Goal: Task Accomplishment & Management: Use online tool/utility

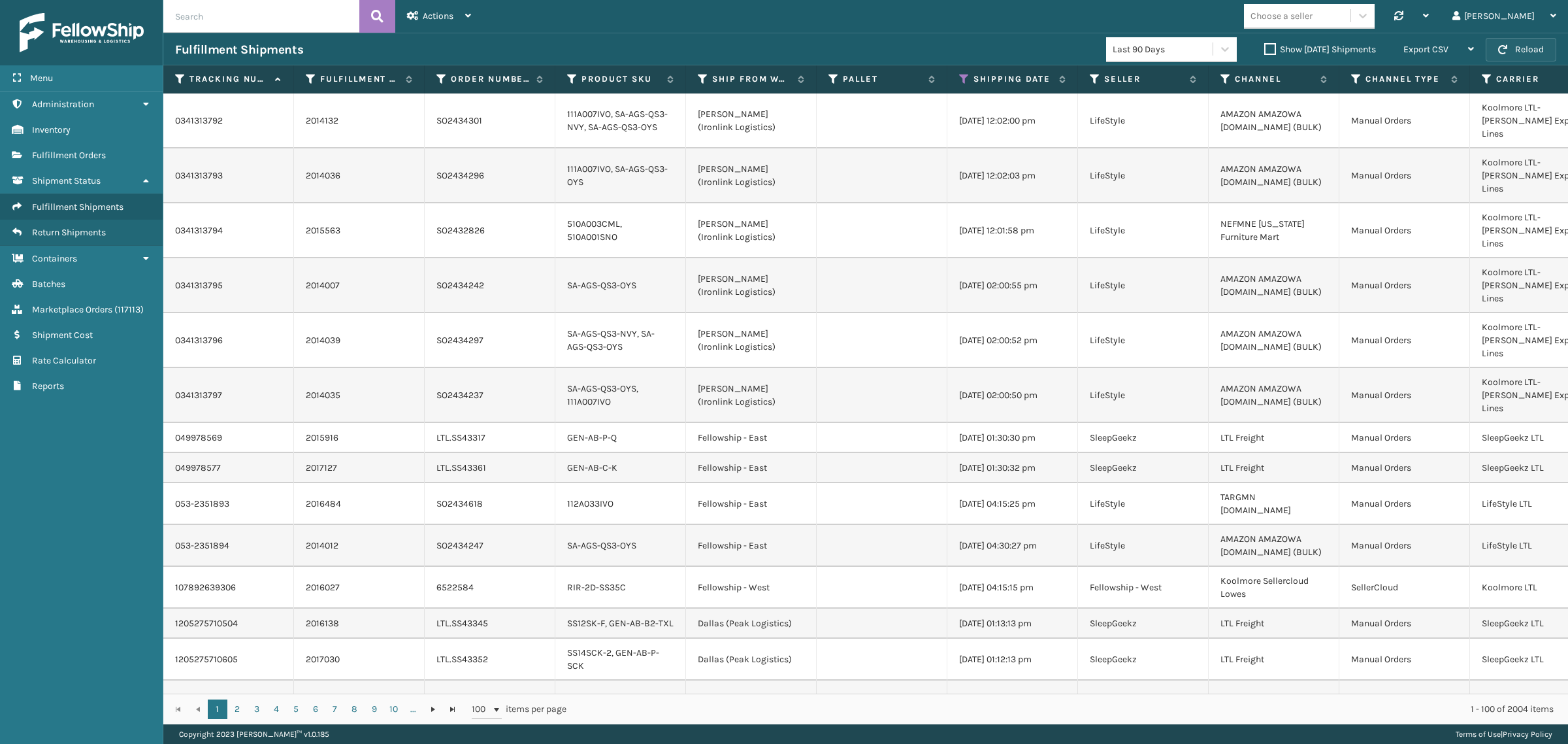
click at [1527, 45] on button "Reload" at bounding box center [1520, 49] width 70 height 23
click at [1515, 46] on button "Reload" at bounding box center [1520, 49] width 70 height 23
click at [1523, 48] on button "Reload" at bounding box center [1520, 49] width 70 height 23
click at [1513, 41] on button "Reload" at bounding box center [1520, 49] width 70 height 23
click at [1138, 7] on div "Choose a seller Synchronise all channels Gil Log Out" at bounding box center [1025, 16] width 1085 height 33
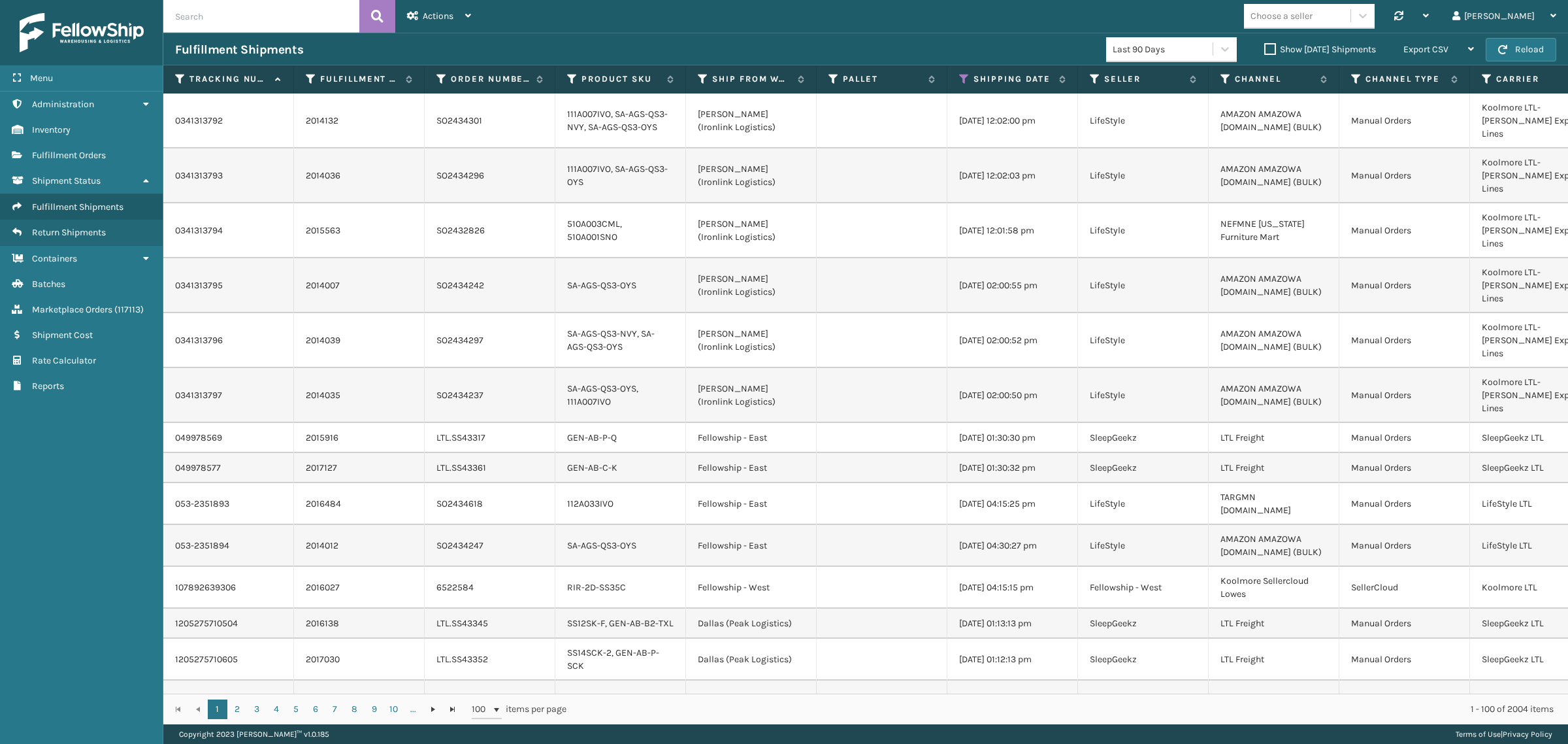
click at [809, 21] on div "Choose a seller Synchronise all channels Gil Log Out" at bounding box center [1025, 16] width 1085 height 33
click at [699, 73] on icon at bounding box center [703, 79] width 11 height 12
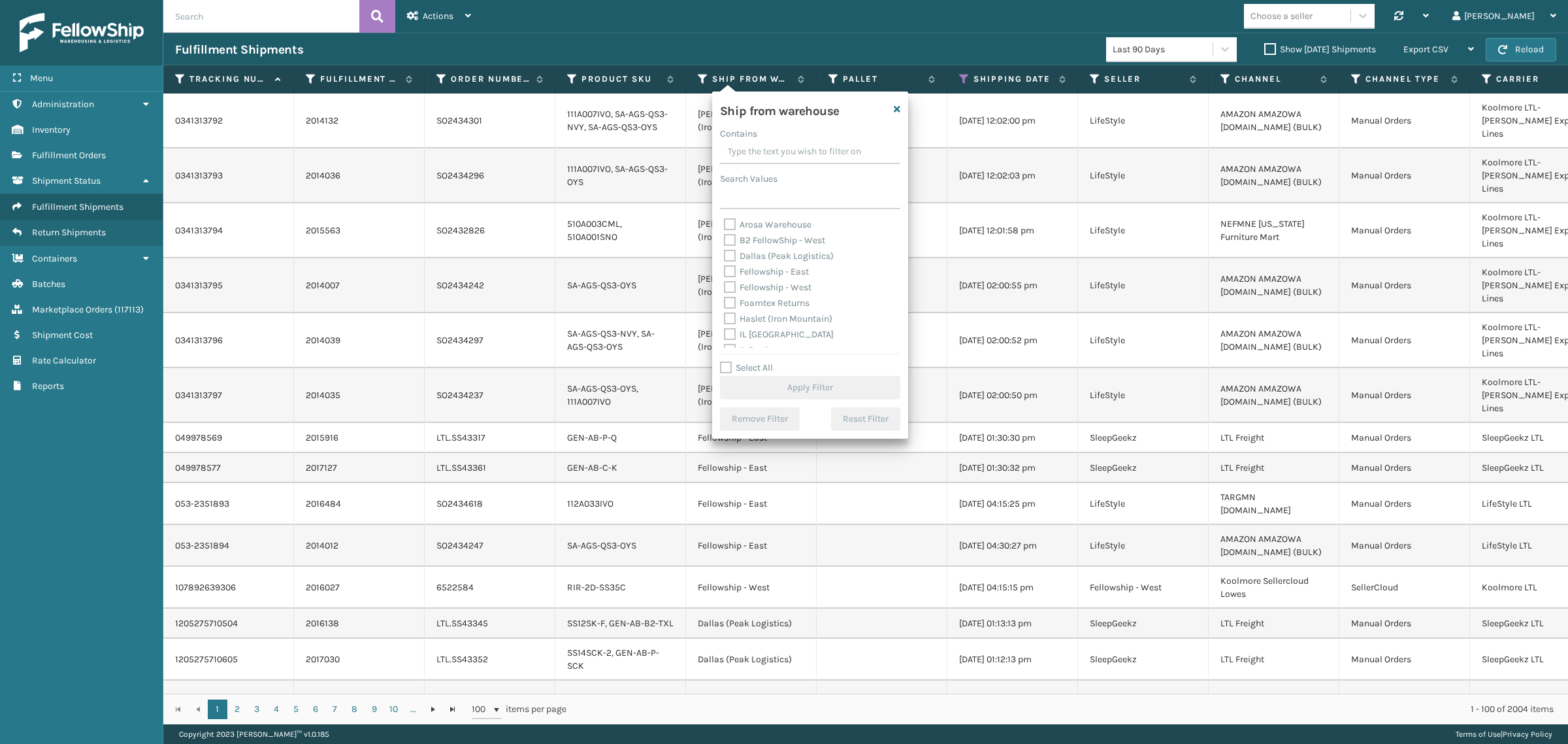
click at [779, 270] on label "Fellowship - East" at bounding box center [766, 271] width 85 height 11
click at [724, 270] on input "Fellowship - East" at bounding box center [724, 269] width 1 height 9
checkbox input "true"
click at [788, 387] on button "Apply Filter" at bounding box center [810, 387] width 180 height 23
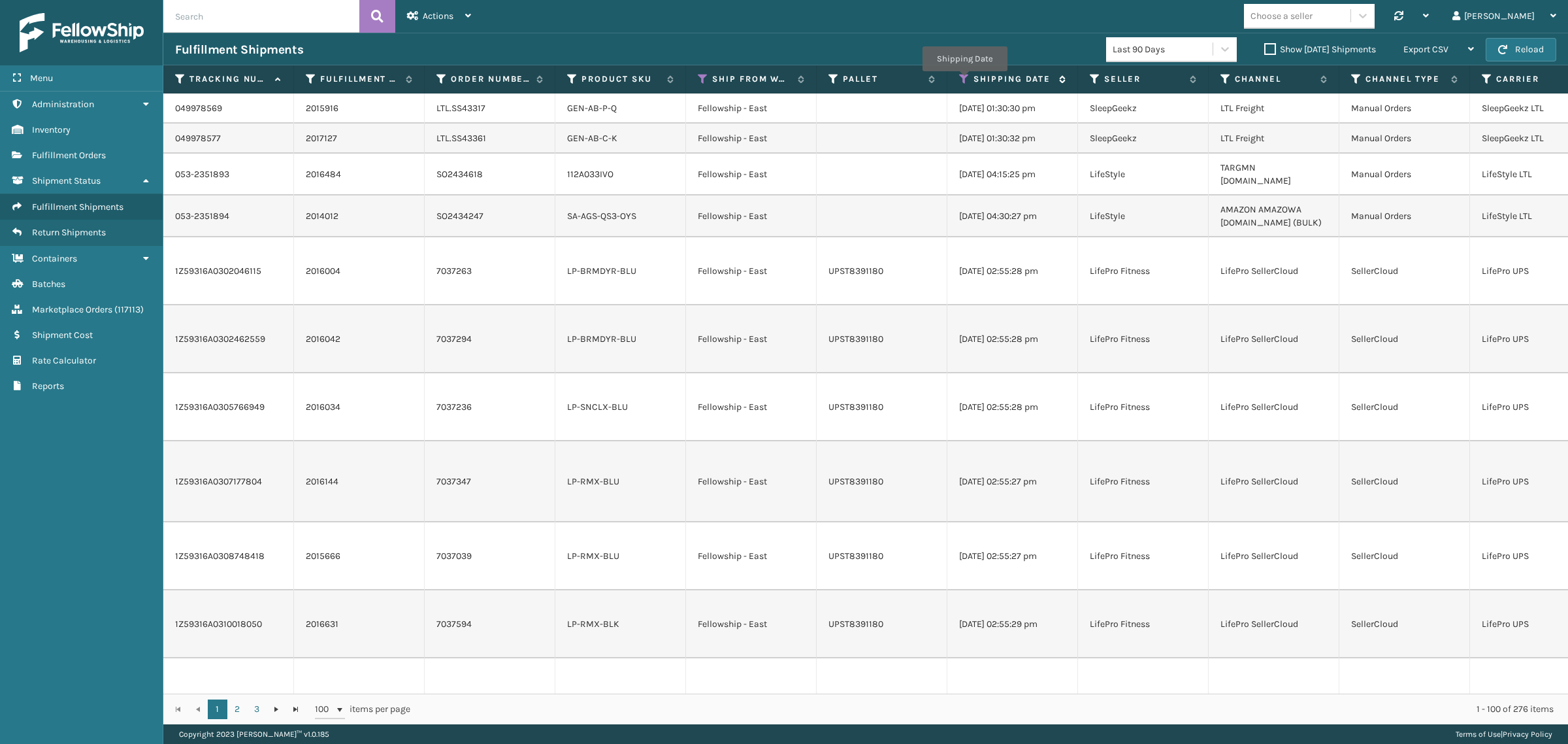
click at [964, 80] on icon at bounding box center [964, 79] width 11 height 12
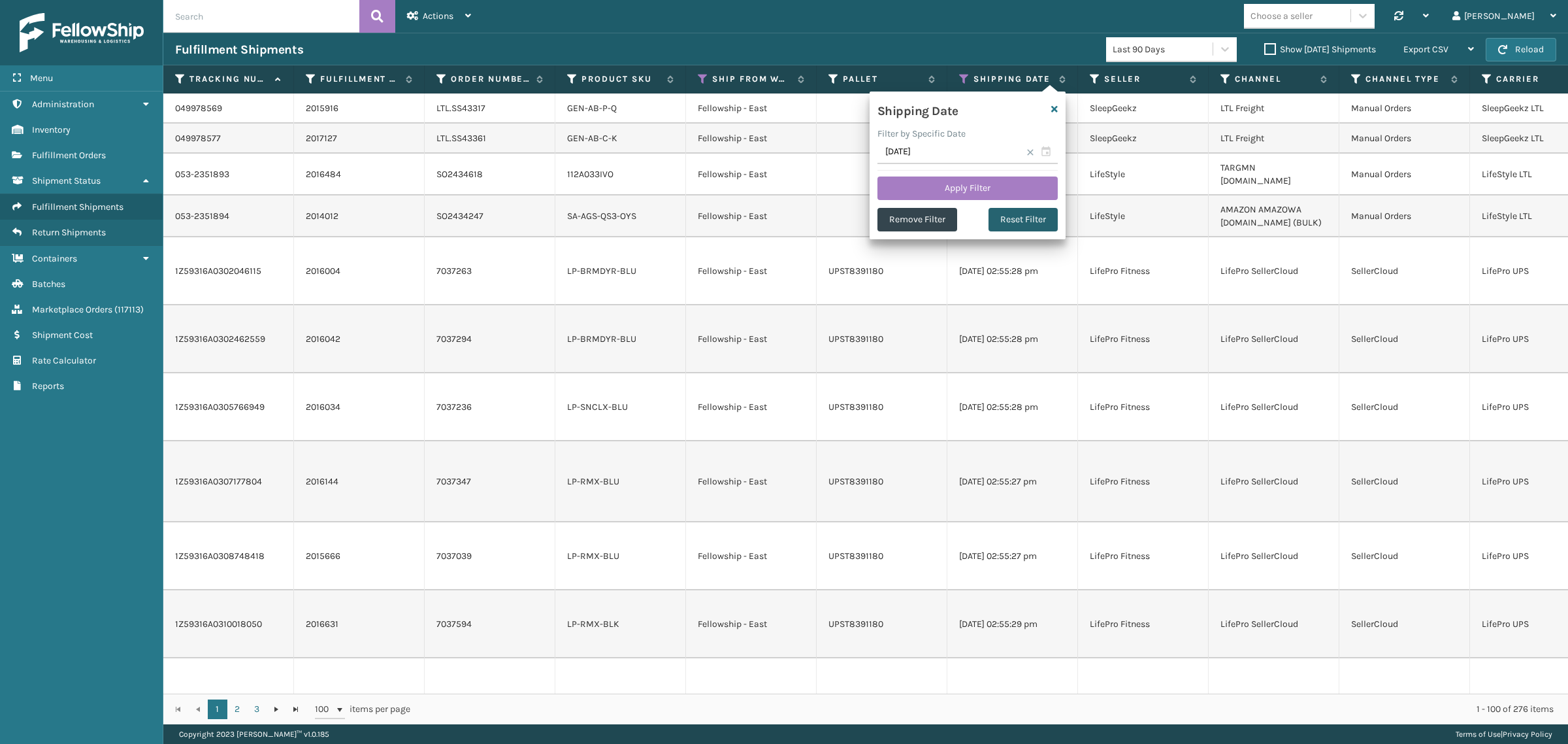
click at [1016, 223] on button "Reset Filter" at bounding box center [1023, 220] width 70 height 23
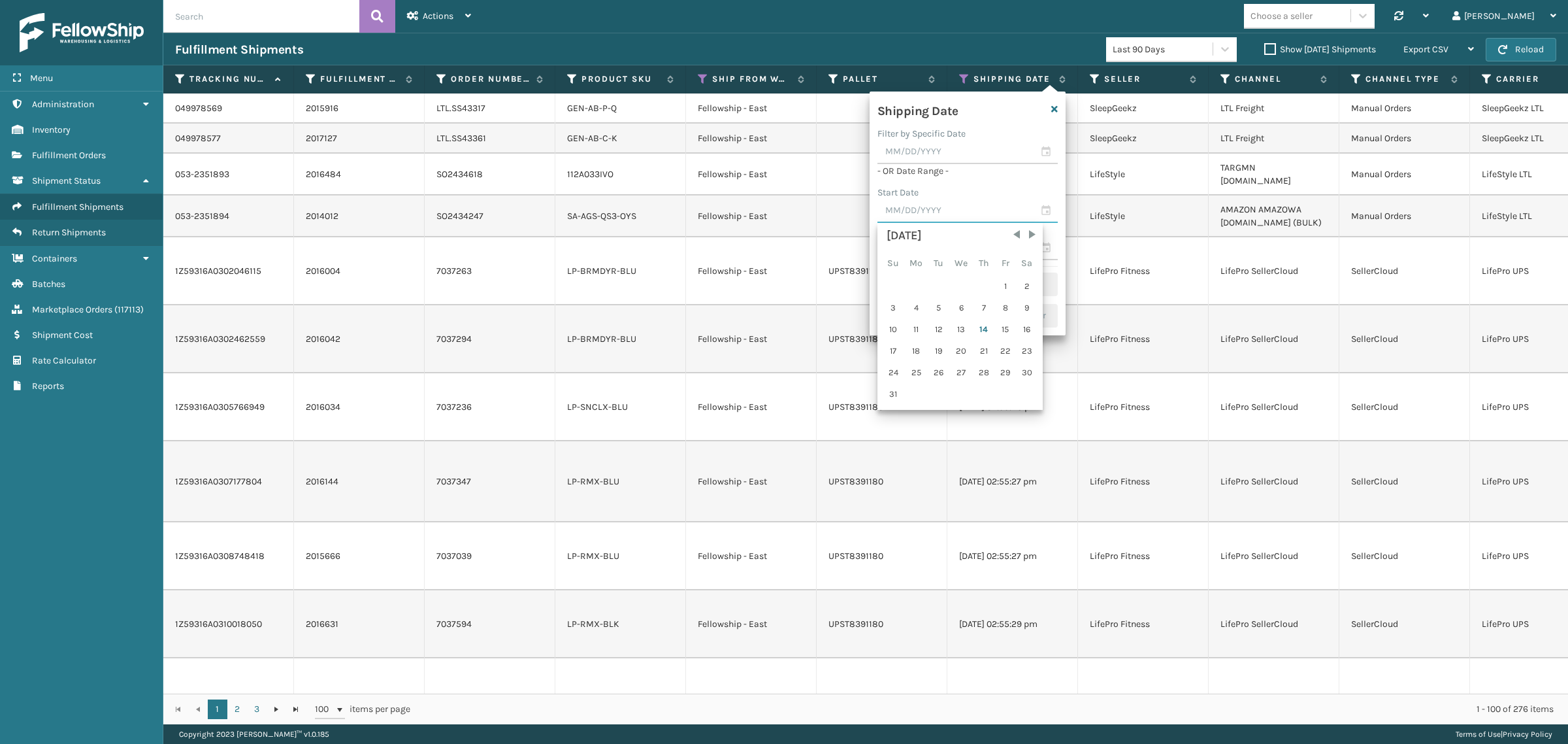
click at [931, 204] on input "text" at bounding box center [968, 211] width 180 height 23
click at [1010, 235] on span "Previous Month" at bounding box center [1016, 234] width 13 height 13
click at [1010, 233] on span "Previous Month" at bounding box center [1016, 234] width 13 height 13
click at [1011, 233] on span "Previous Month" at bounding box center [1016, 234] width 13 height 13
click at [1011, 233] on span "Previous Month" at bounding box center [1016, 234] width 13 height 13
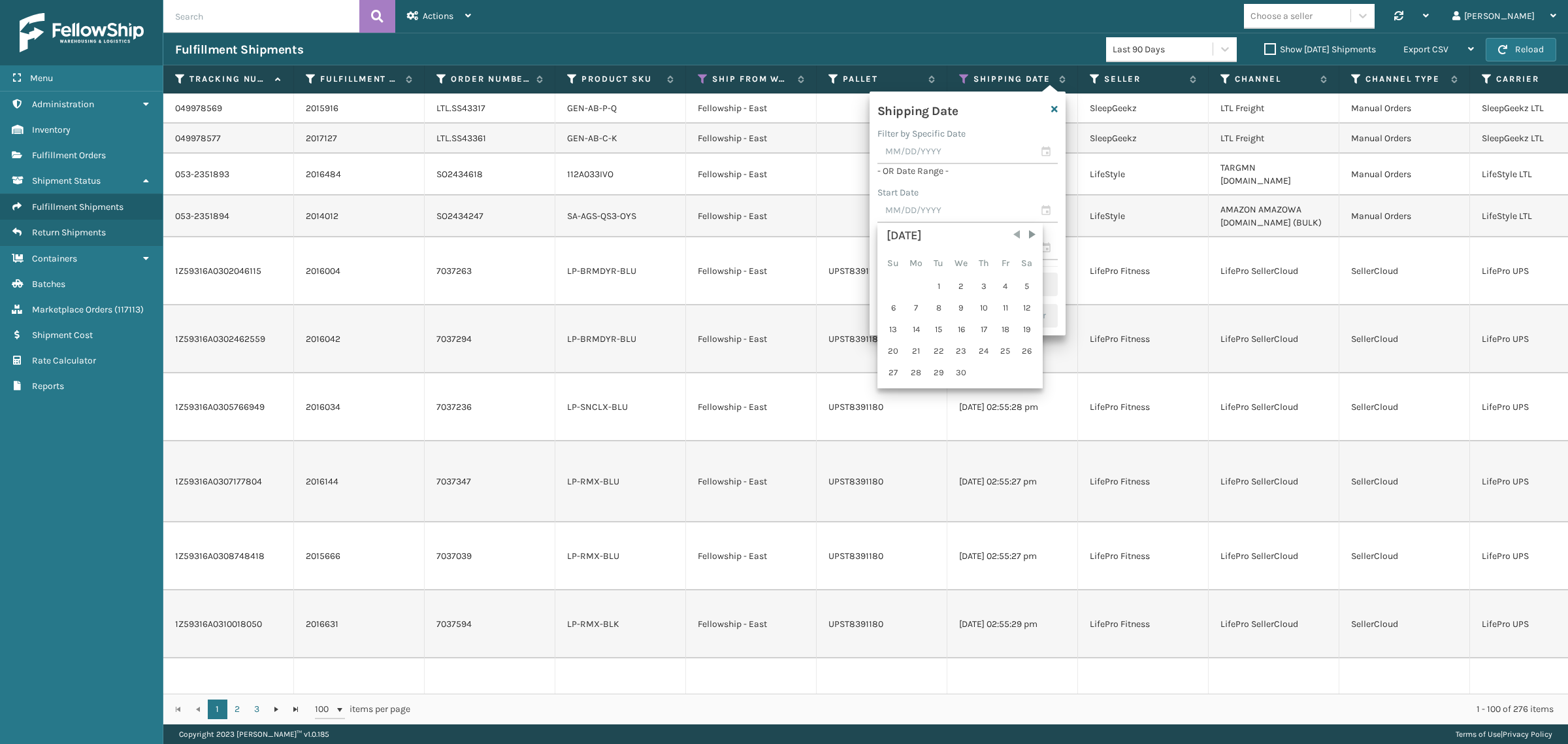
click at [1013, 233] on span "Previous Month" at bounding box center [1016, 234] width 13 height 13
click at [1029, 236] on span "Next Month" at bounding box center [1032, 234] width 13 height 13
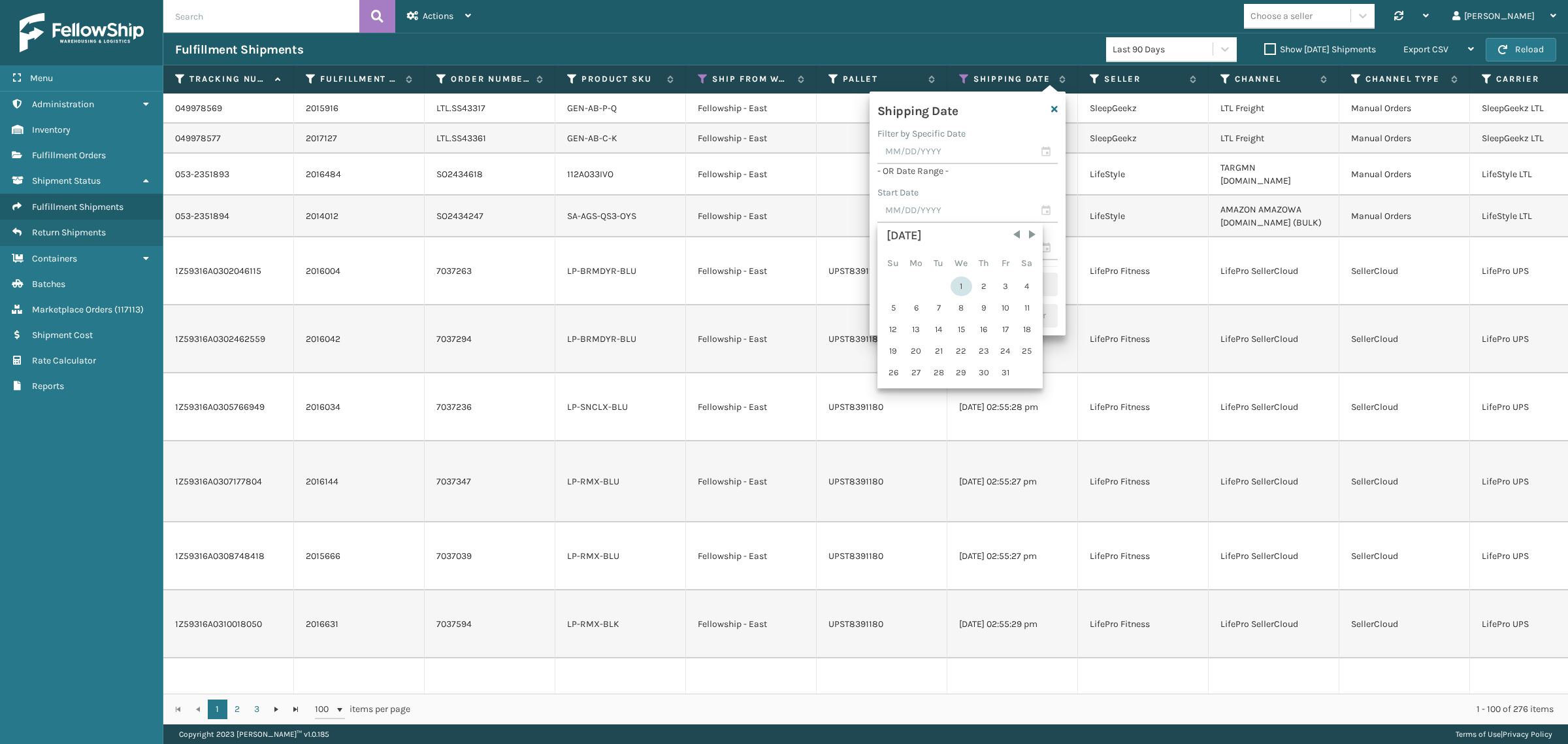
click at [955, 283] on div "1" at bounding box center [962, 286] width 21 height 20
type input "01/01/2025"
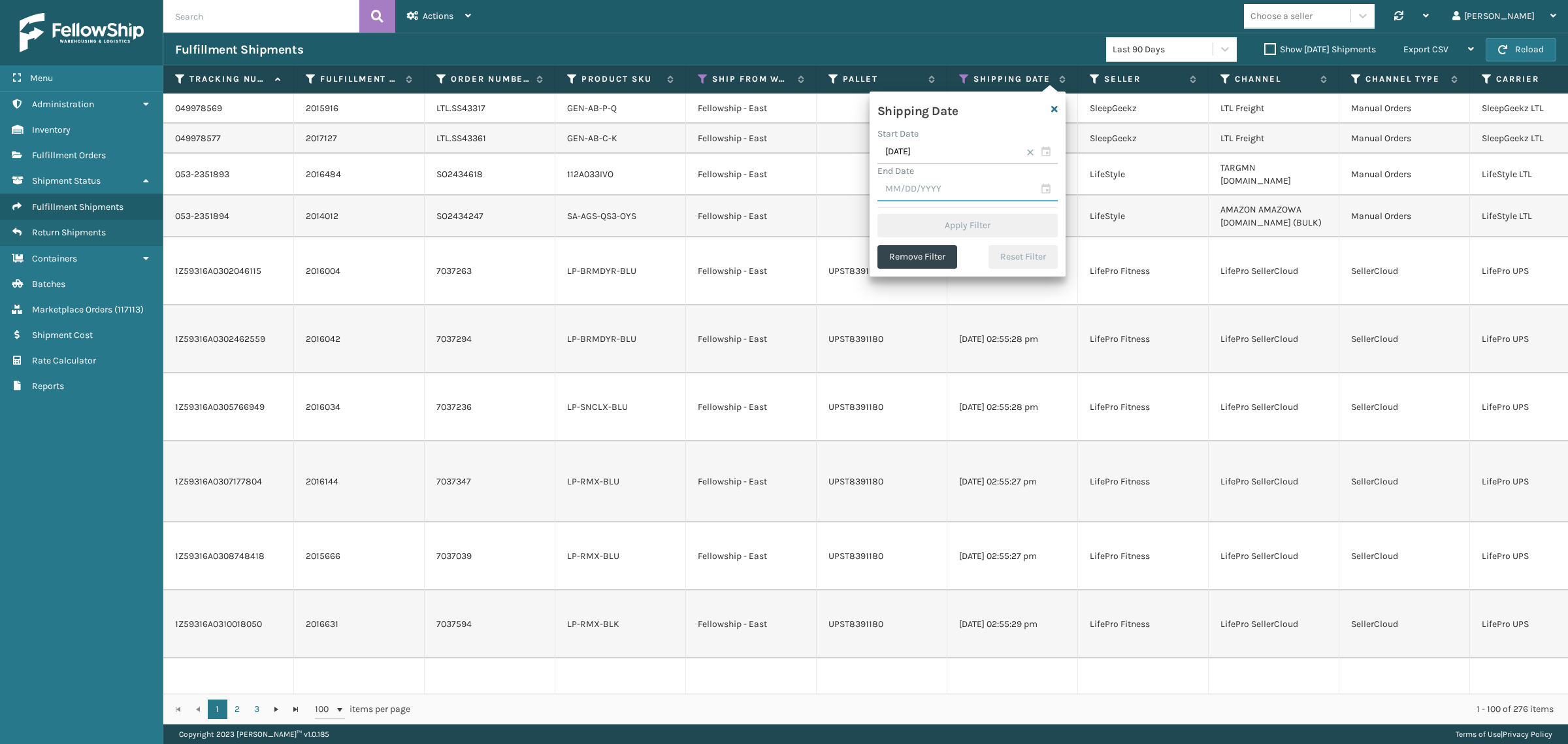
click at [969, 194] on input "text" at bounding box center [968, 189] width 180 height 23
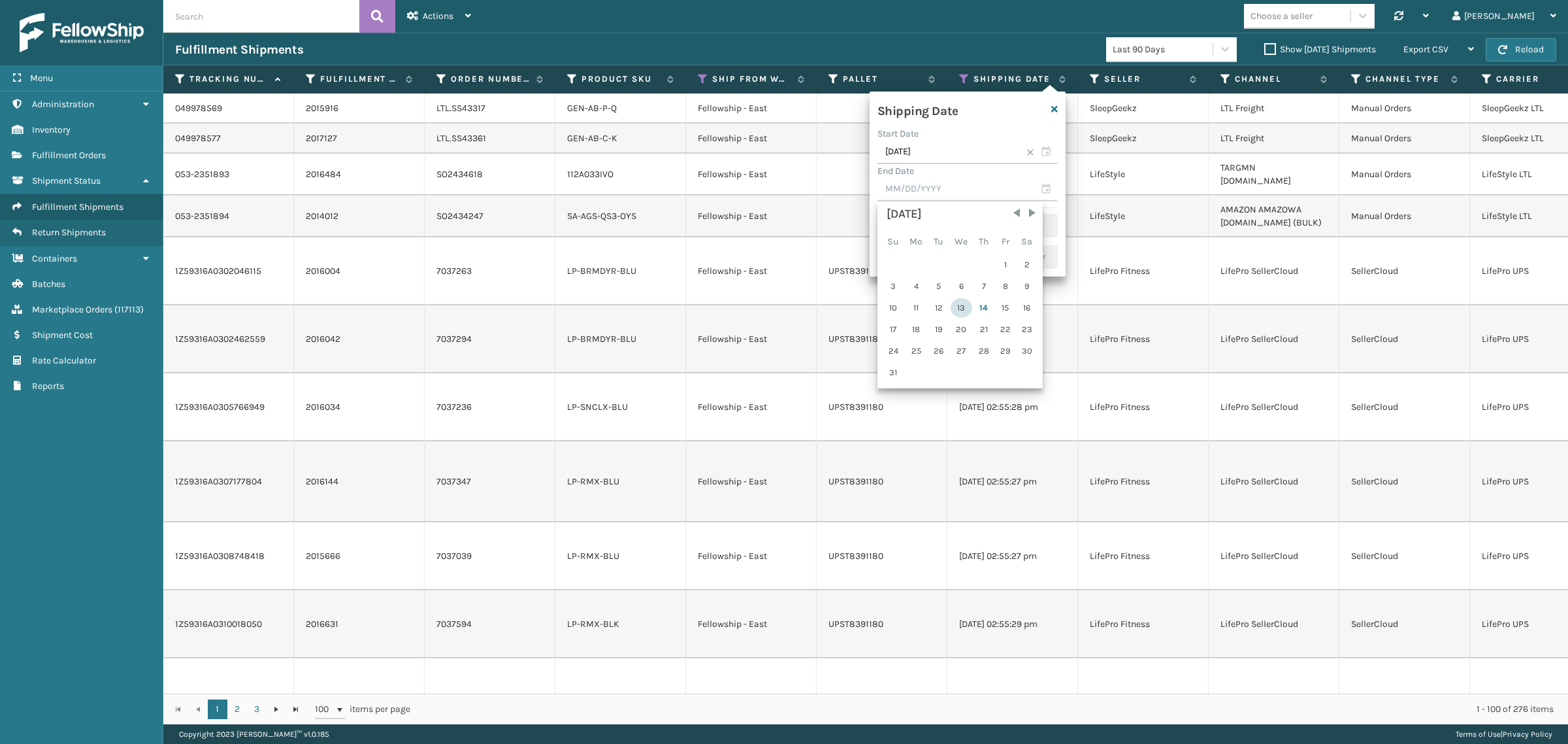
click at [961, 304] on div "13" at bounding box center [962, 308] width 21 height 20
type input "[DATE]"
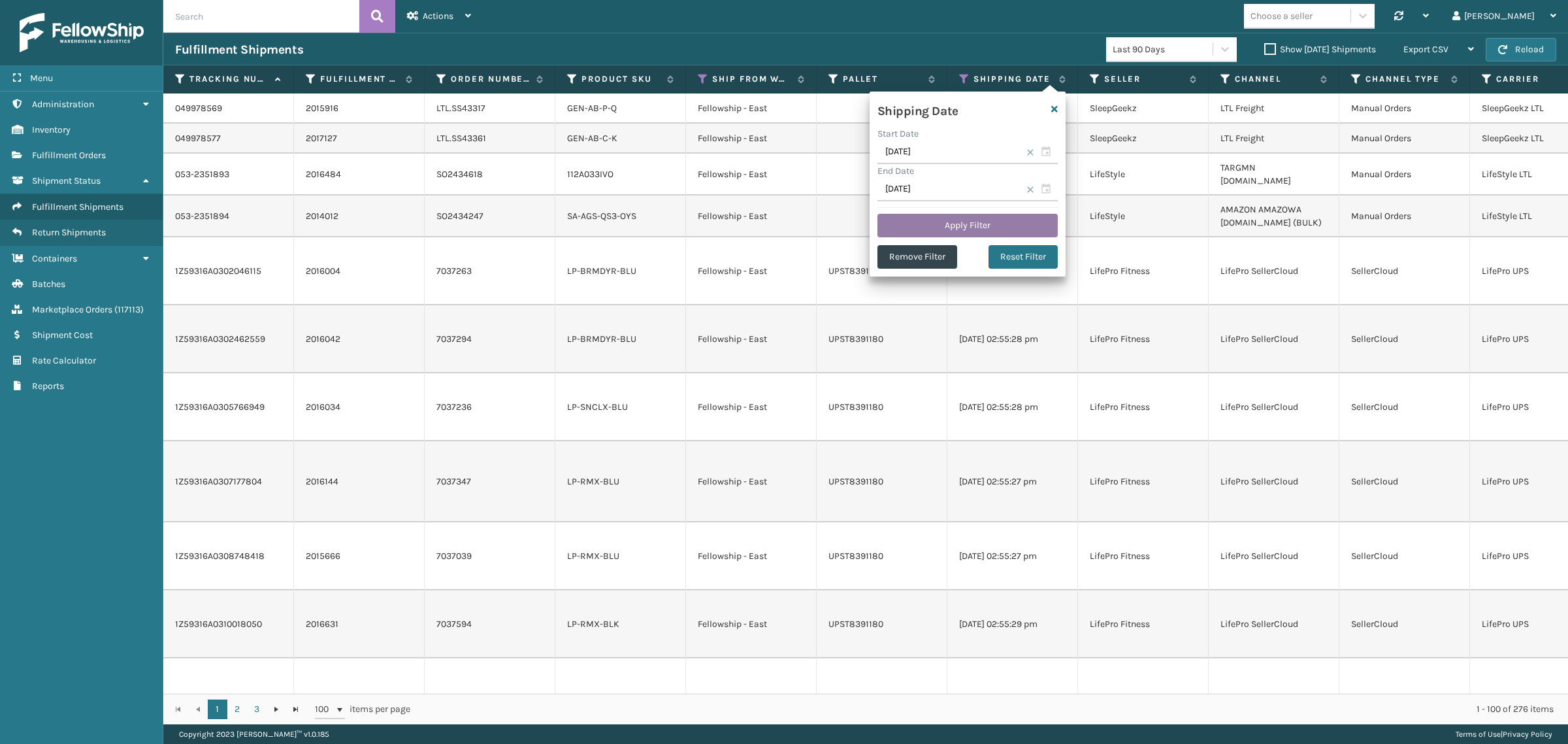
click at [958, 224] on button "Apply Filter" at bounding box center [968, 225] width 180 height 23
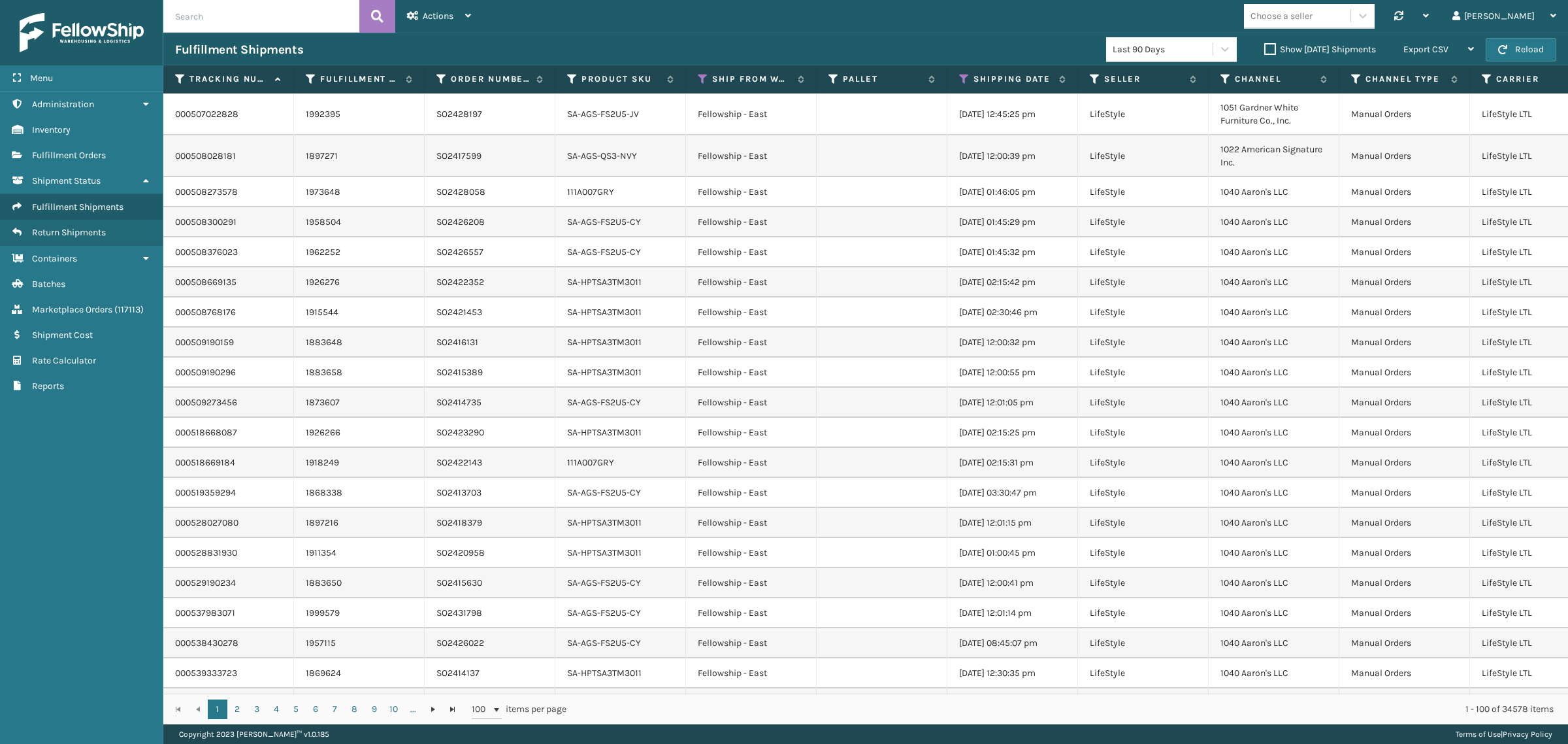
click at [1264, 48] on label "Show [DATE] Shipments" at bounding box center [1319, 50] width 111 height 11
click at [1264, 48] on input "Show [DATE] Shipments" at bounding box center [1264, 46] width 1 height 9
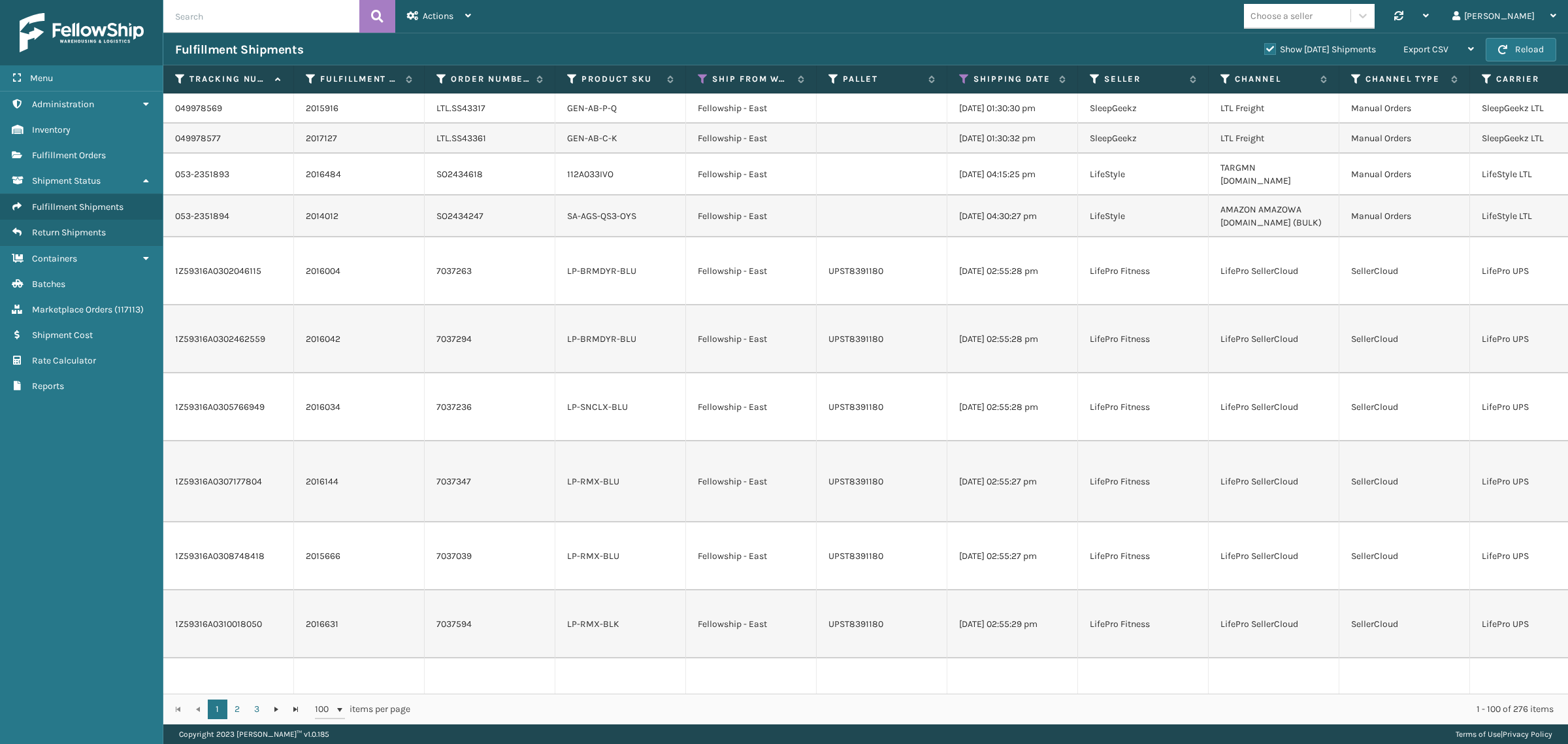
click at [1264, 48] on label "Show [DATE] Shipments" at bounding box center [1319, 50] width 111 height 11
click at [1264, 48] on input "Show [DATE] Shipments" at bounding box center [1264, 46] width 1 height 9
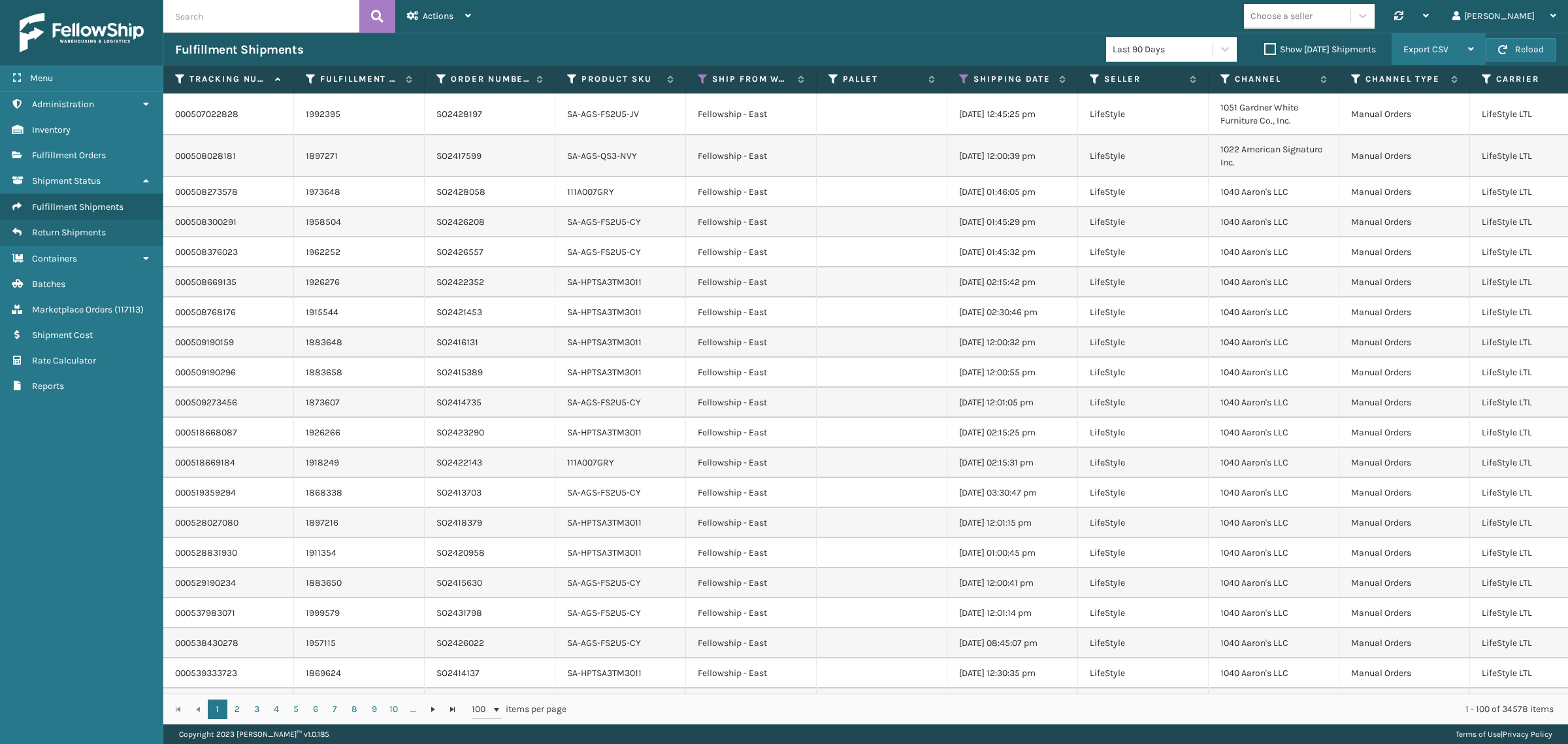
click at [1452, 50] on div "Export CSV" at bounding box center [1438, 50] width 70 height 33
click at [1452, 115] on li "Export All Pages" at bounding box center [1398, 120] width 175 height 36
